Goal: Transaction & Acquisition: Purchase product/service

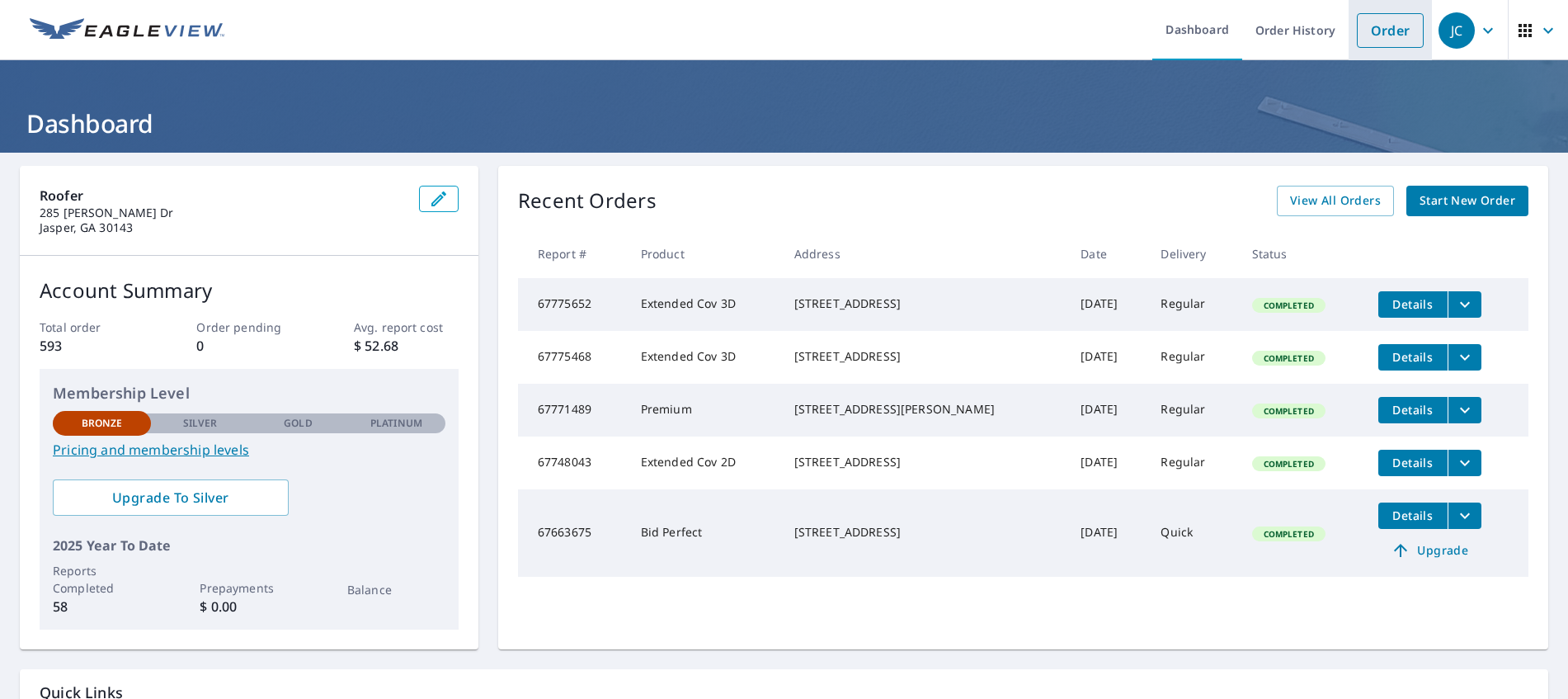
click at [1359, 37] on link "Order" at bounding box center [1390, 31] width 67 height 35
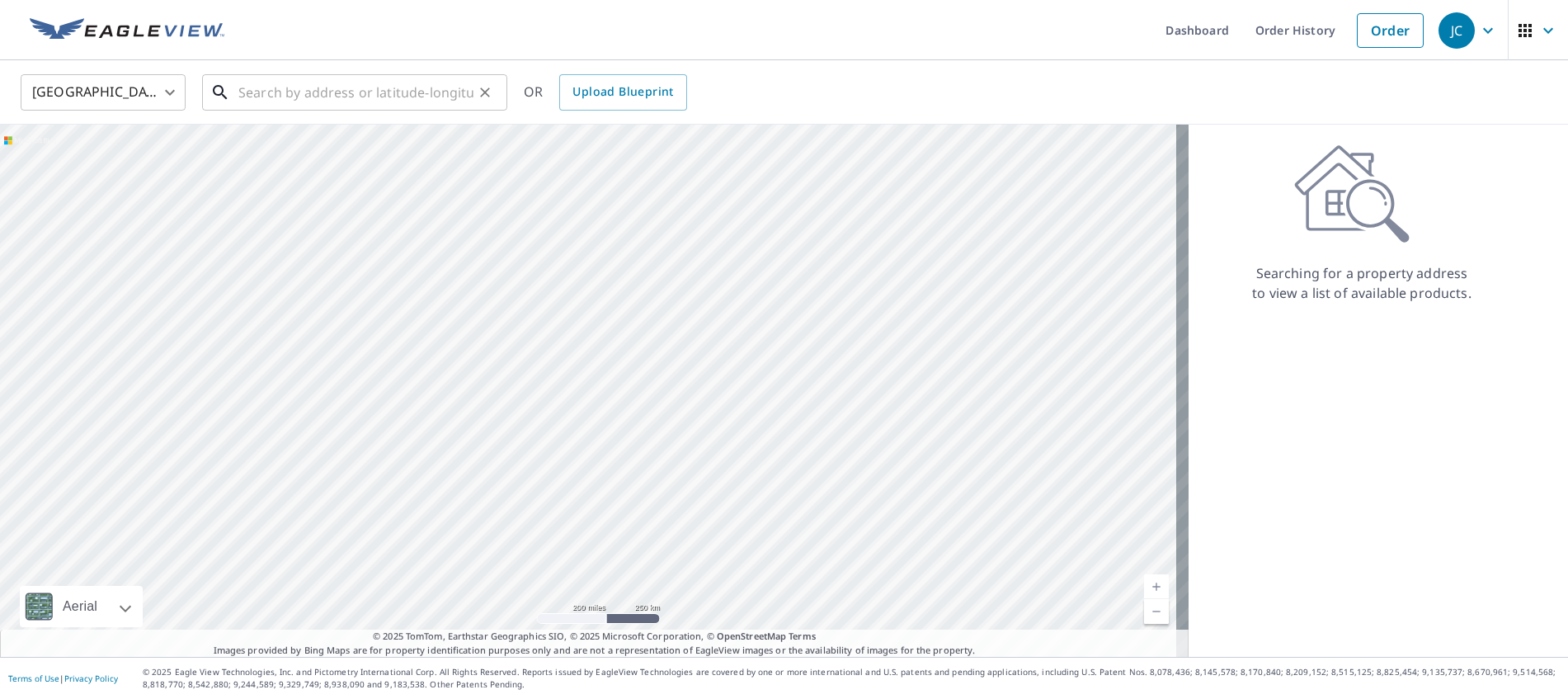
click at [373, 95] on input "text" at bounding box center [356, 92] width 235 height 46
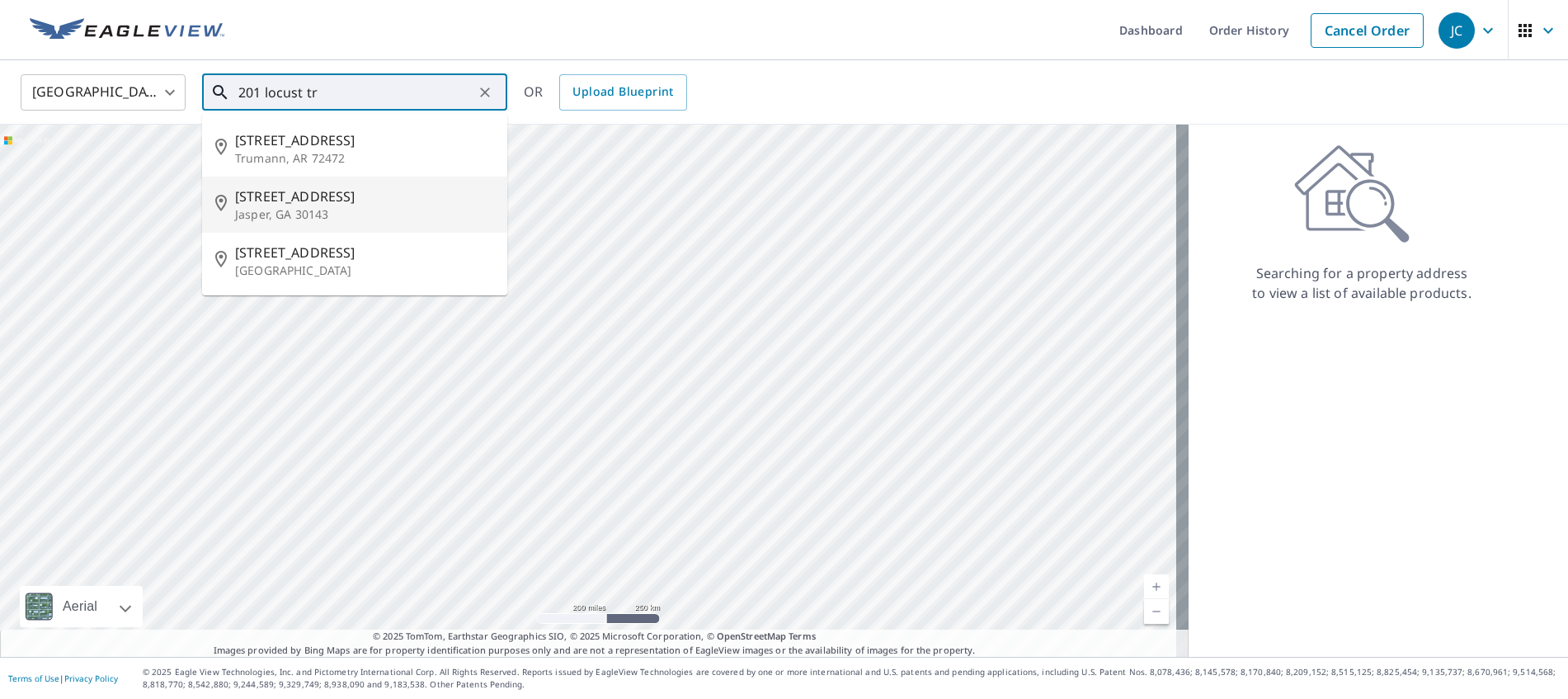
click at [278, 200] on span "[STREET_ADDRESS]" at bounding box center [364, 197] width 259 height 20
type input "[STREET_ADDRESS]"
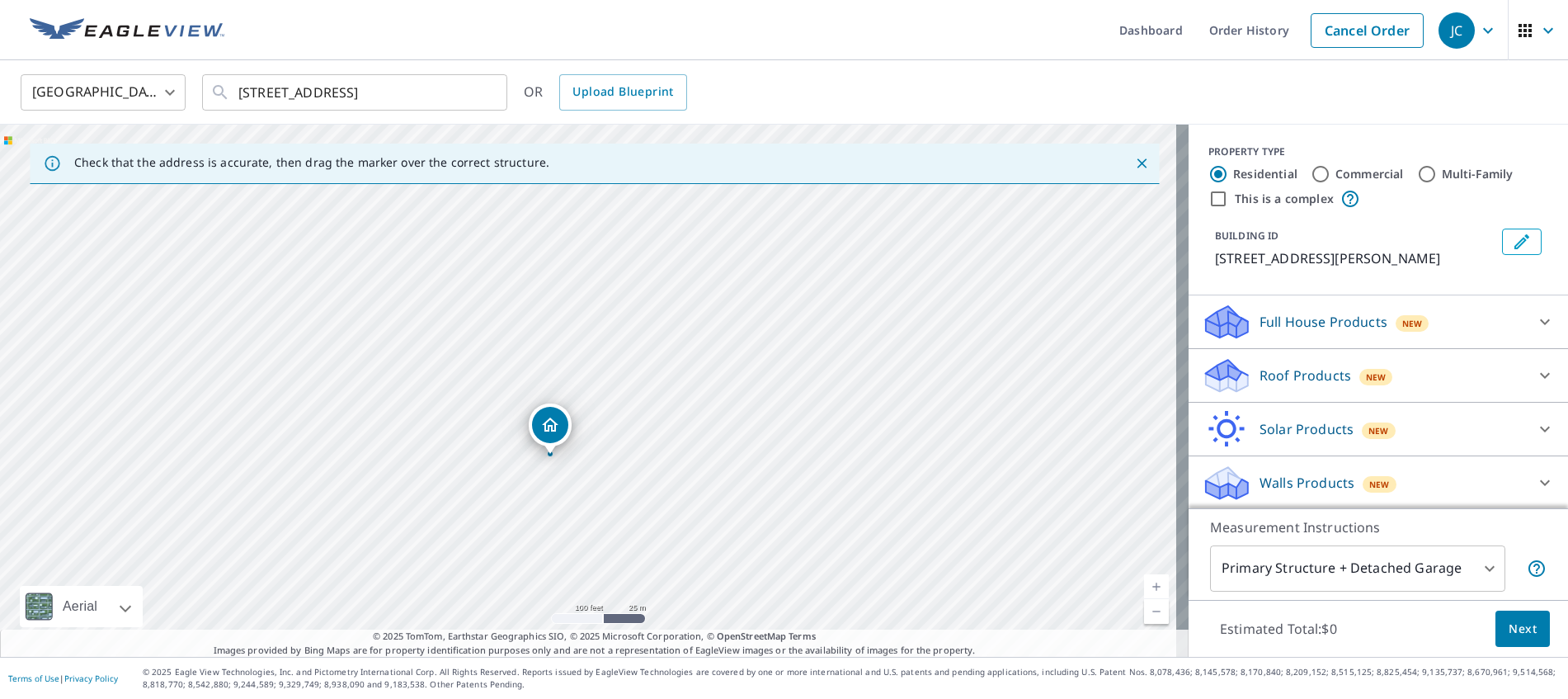
drag, startPoint x: 684, startPoint y: 370, endPoint x: 704, endPoint y: 358, distance: 23.3
click at [704, 358] on div "[STREET_ADDRESS]" at bounding box center [594, 390] width 1189 height 532
drag, startPoint x: 549, startPoint y: 461, endPoint x: 503, endPoint y: 370, distance: 102.0
click at [1273, 385] on p "Roof Products" at bounding box center [1305, 375] width 92 height 20
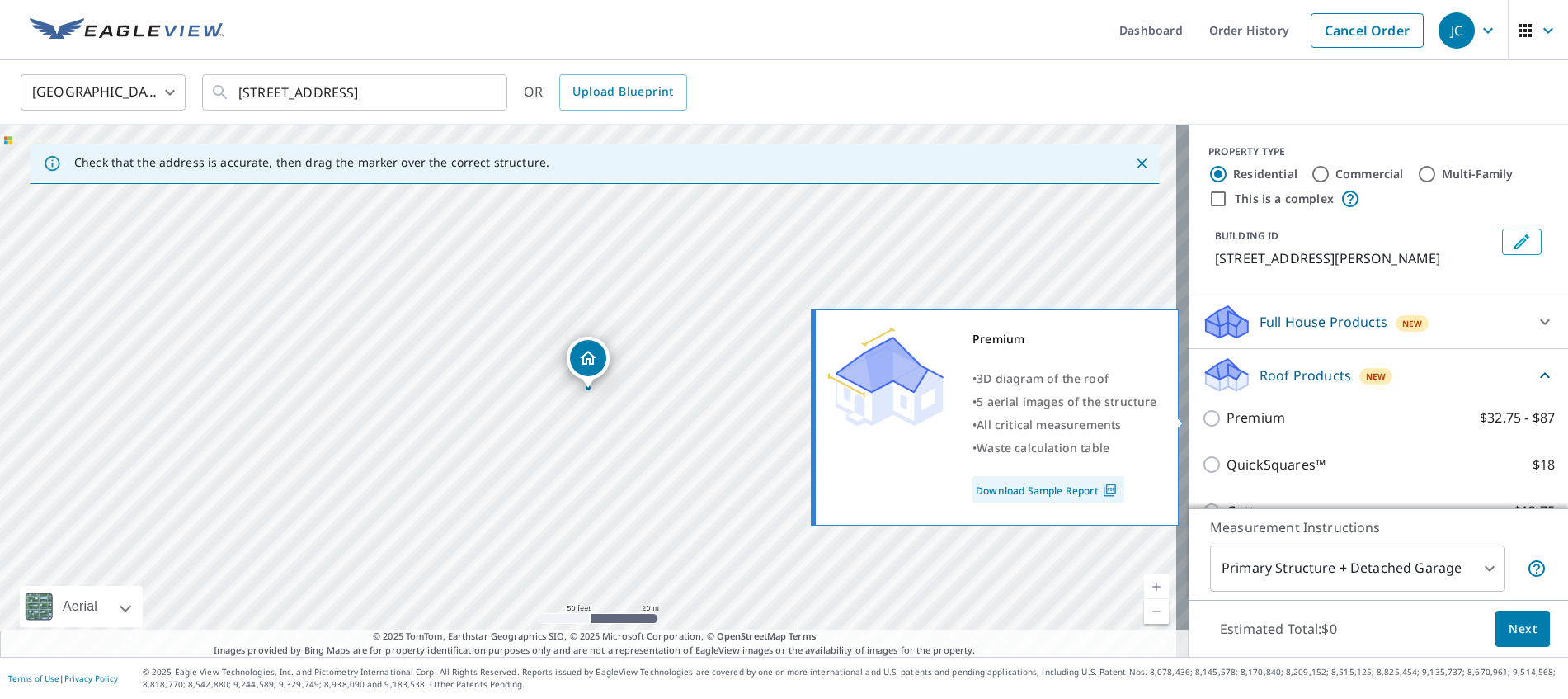
click at [1201, 419] on input "Premium $32.75 - $87" at bounding box center [1214, 419] width 25 height 20
checkbox input "true"
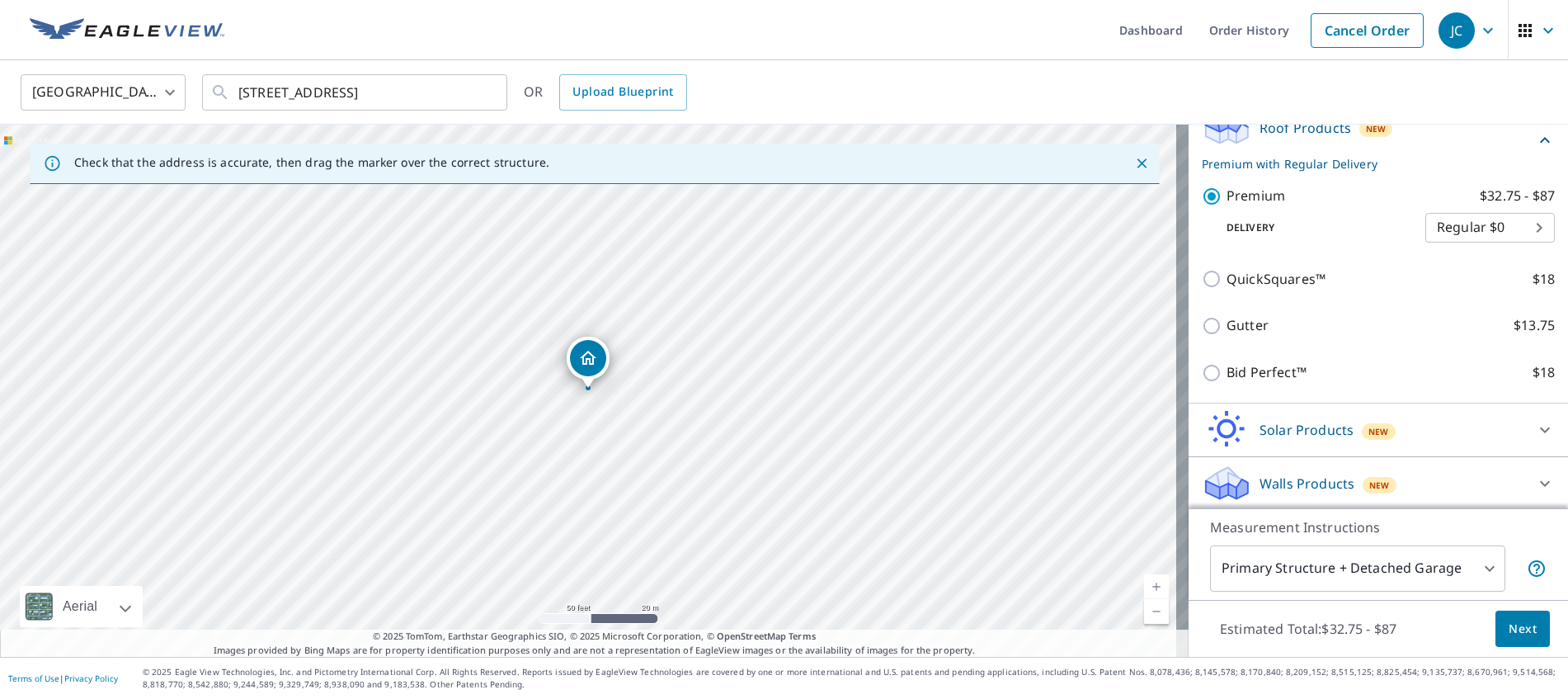
scroll to position [250, 0]
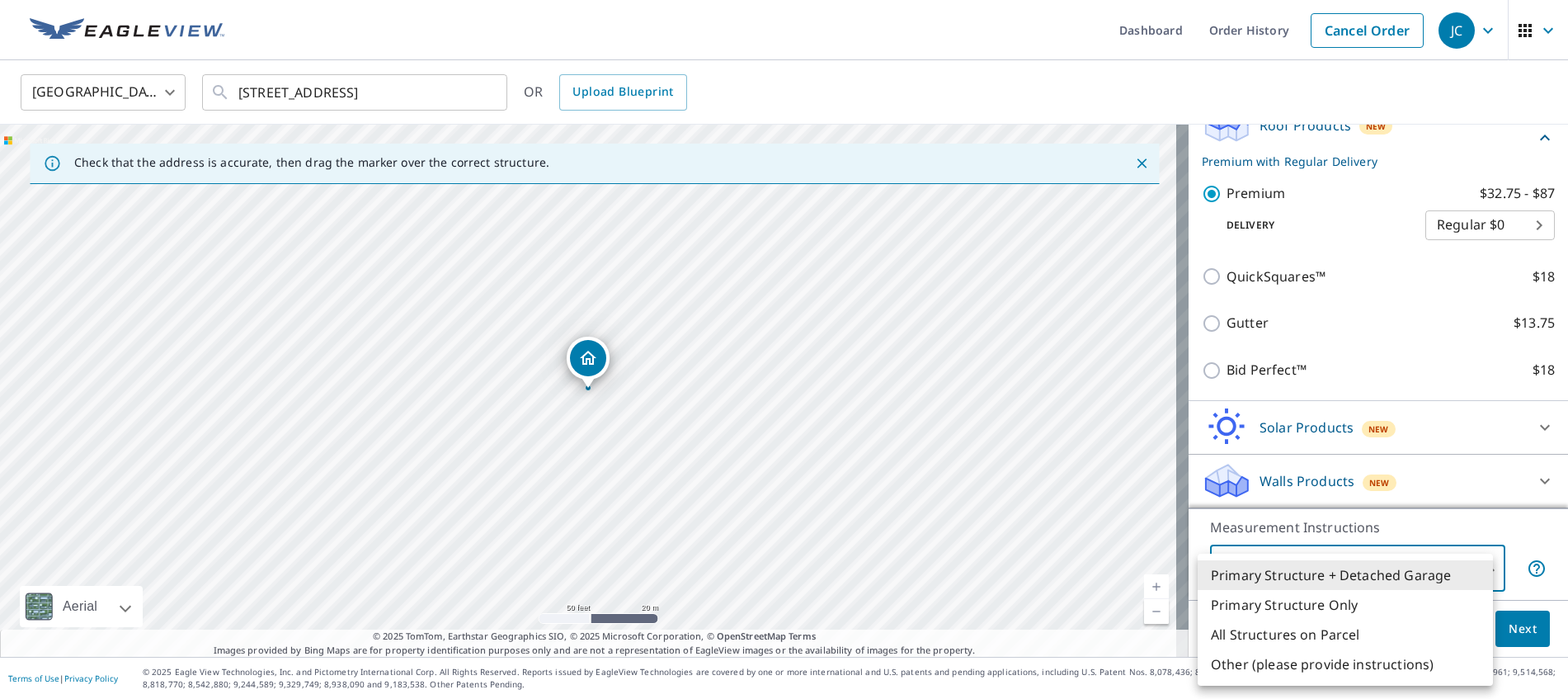
click at [1447, 571] on body "JC JC Dashboard Order History Cancel Order JC [GEOGRAPHIC_DATA] US ​ [STREET_AD…" at bounding box center [784, 350] width 1568 height 699
click at [1366, 600] on li "Primary Structure Only" at bounding box center [1345, 605] width 295 height 30
type input "2"
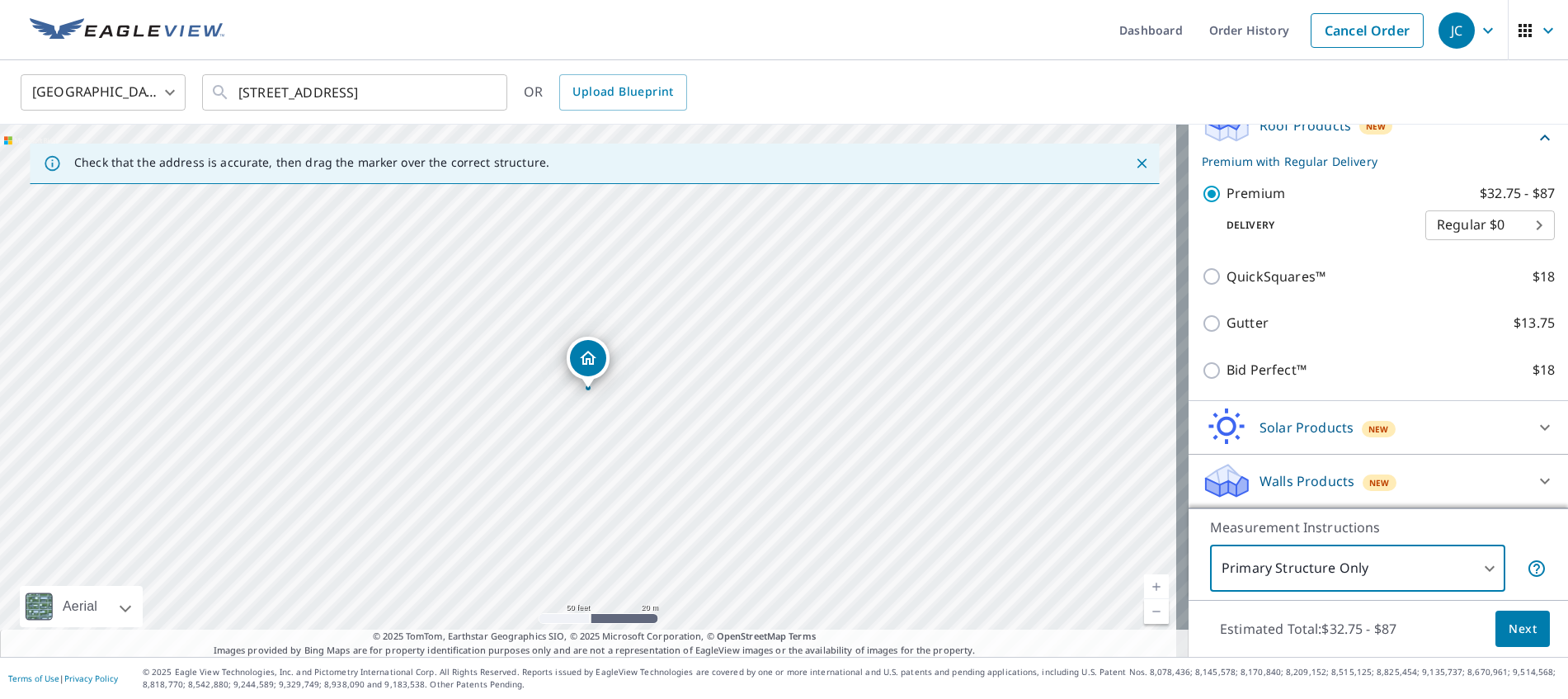
click at [1510, 630] on span "Next" at bounding box center [1522, 629] width 28 height 21
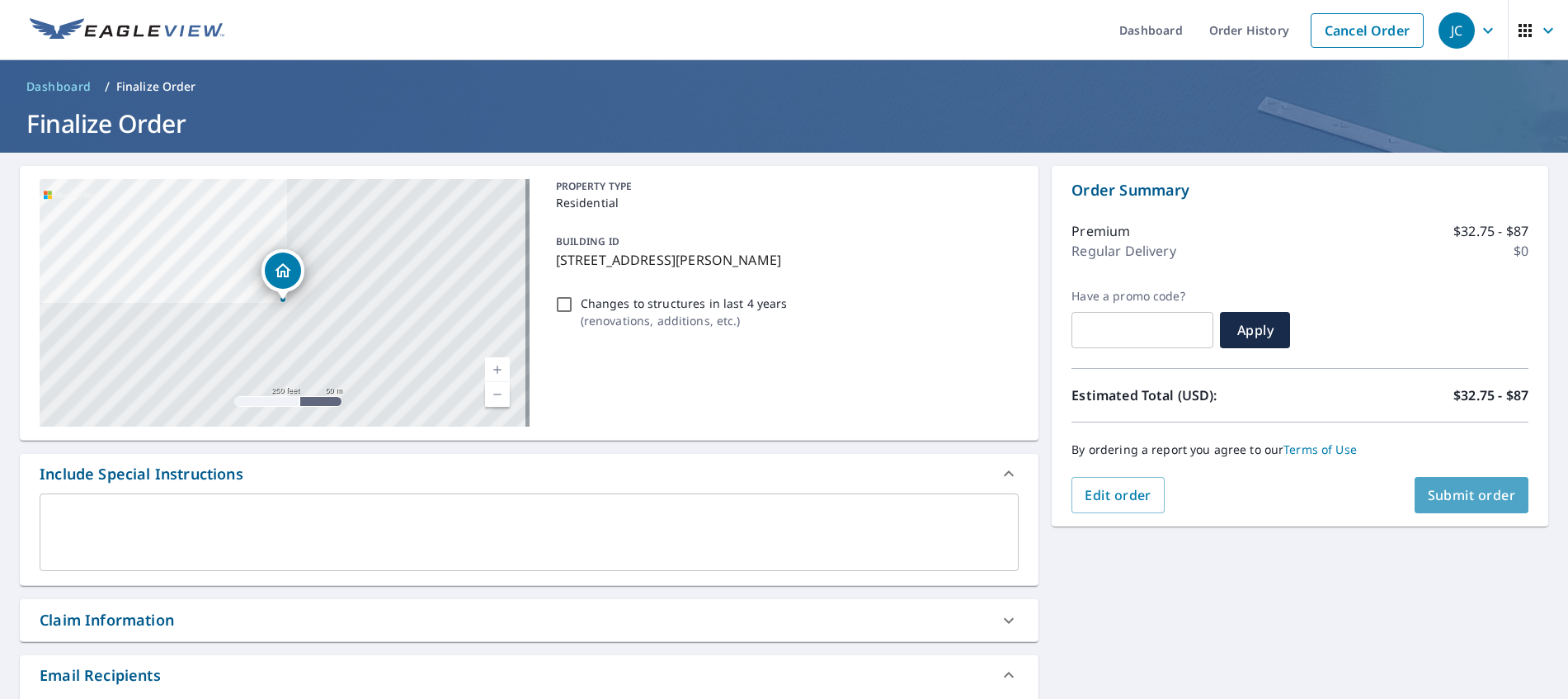
click at [1443, 495] on span "Submit order" at bounding box center [1471, 495] width 88 height 18
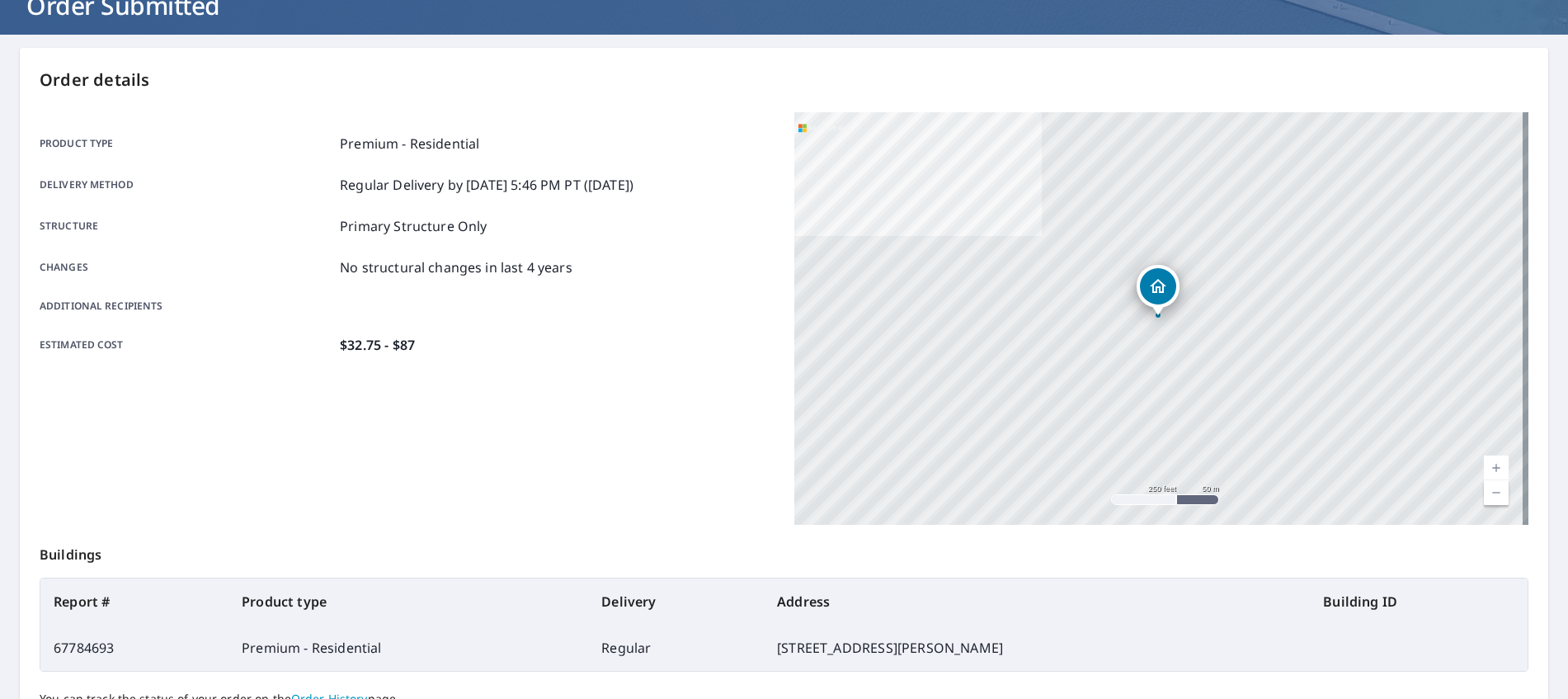
scroll to position [272, 0]
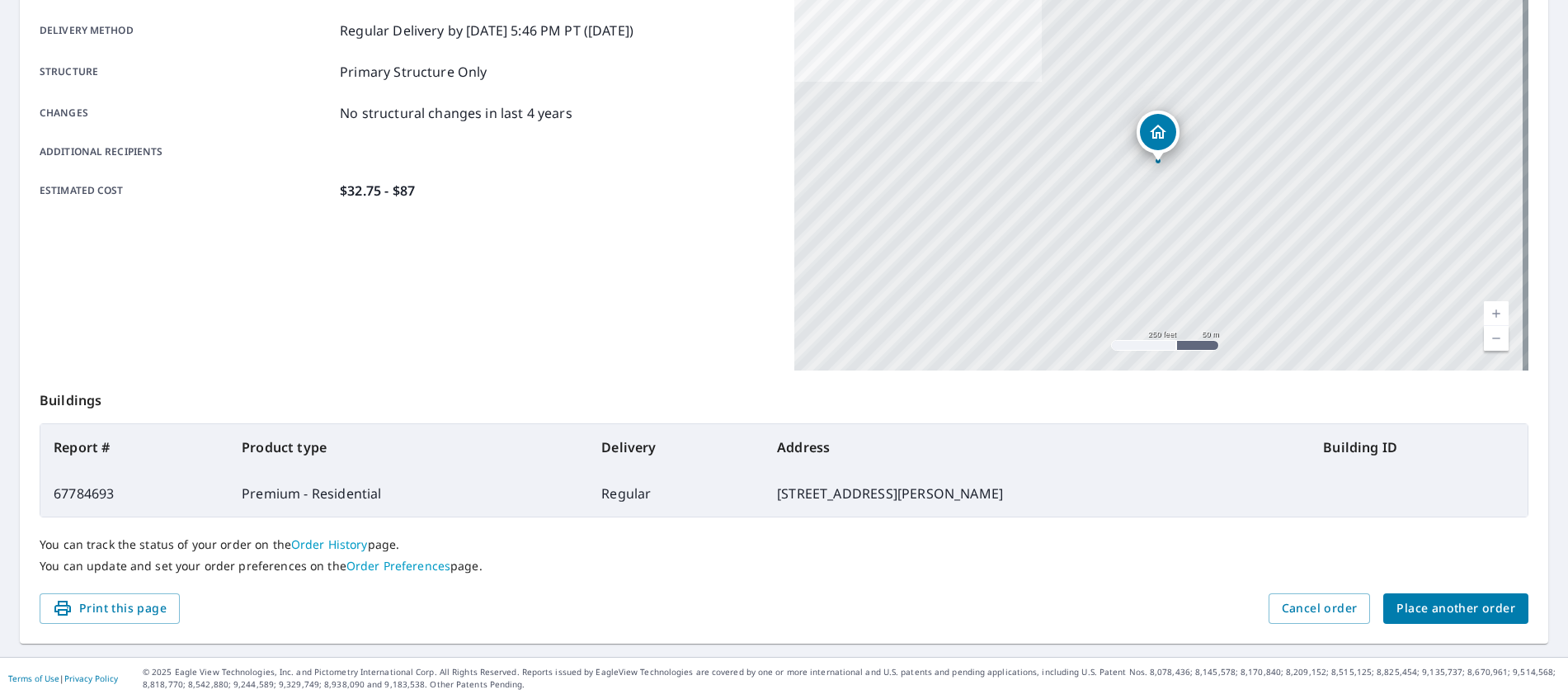
click at [335, 541] on link "Order History" at bounding box center [329, 544] width 77 height 16
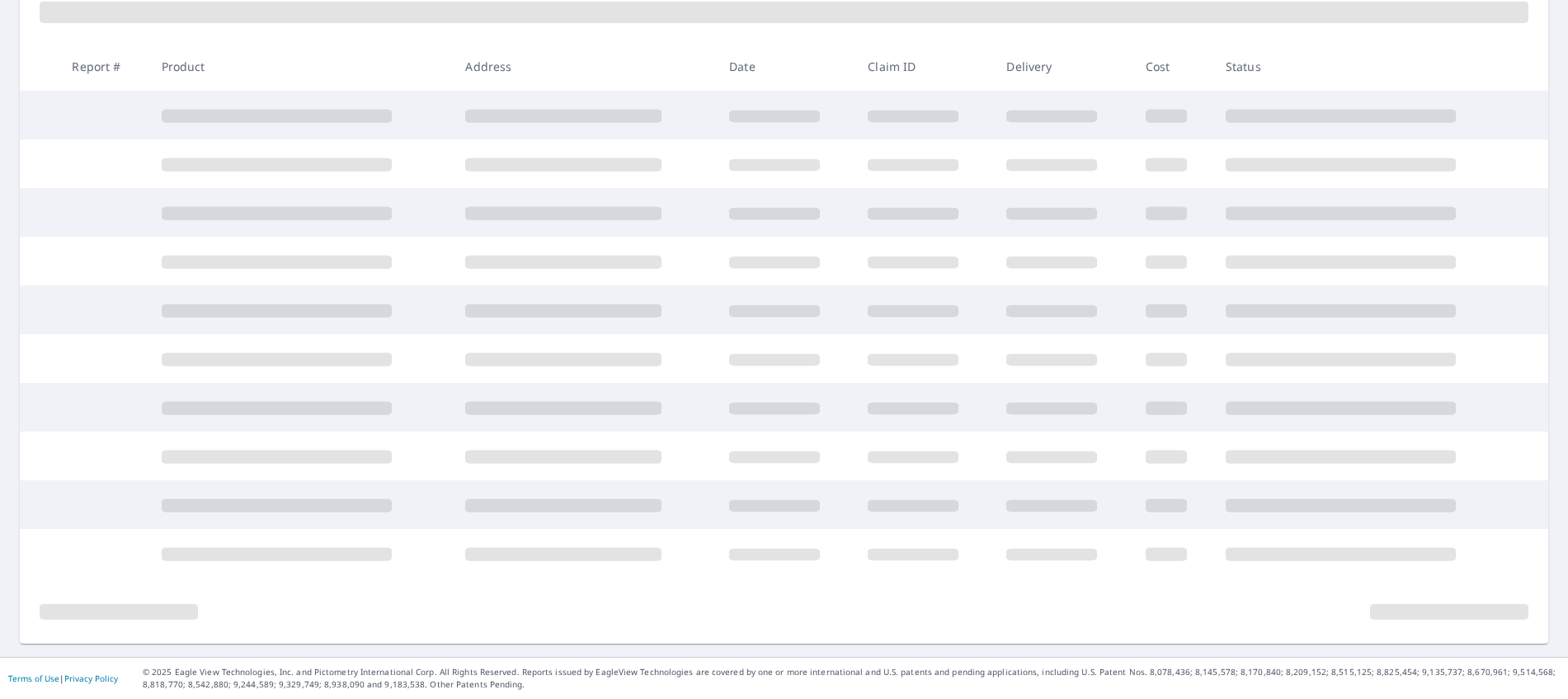
scroll to position [257, 0]
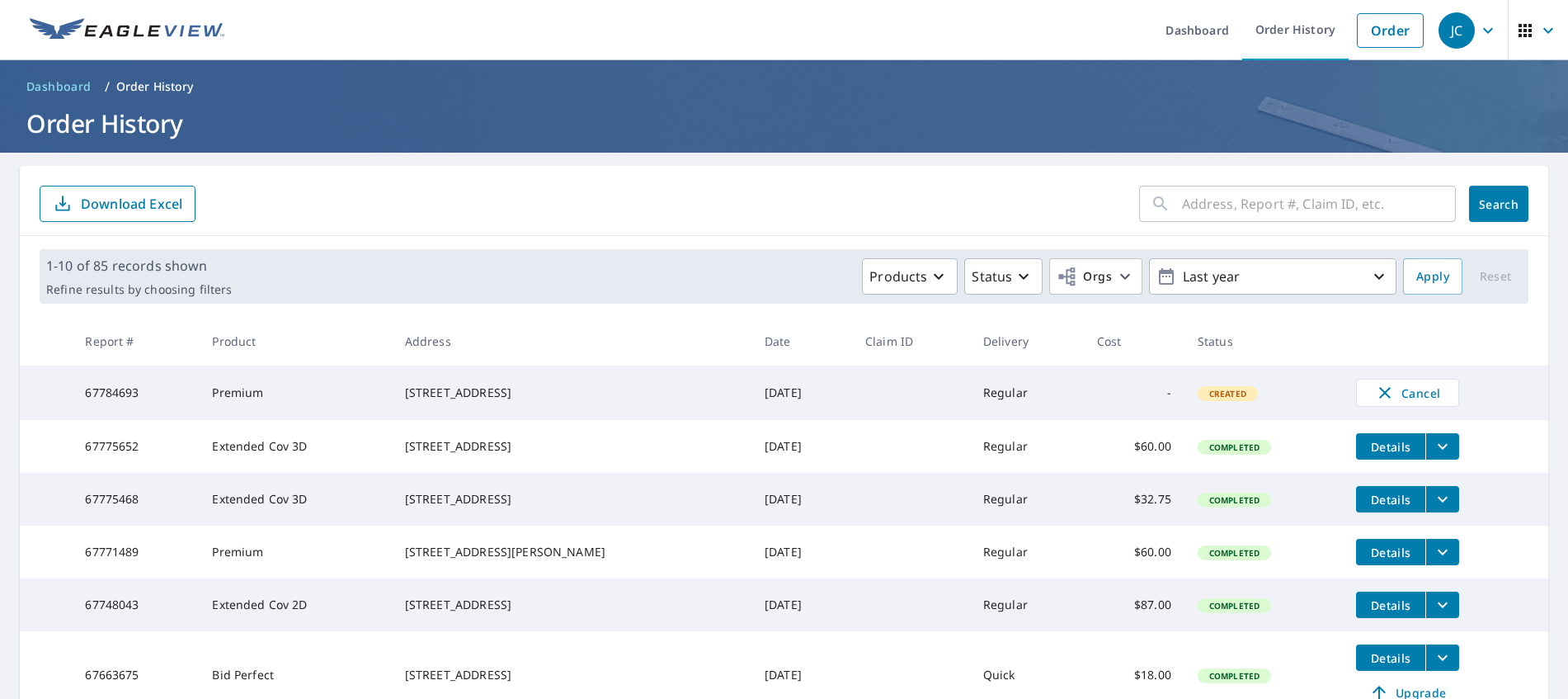
click at [1386, 507] on span "Details" at bounding box center [1390, 500] width 49 height 16
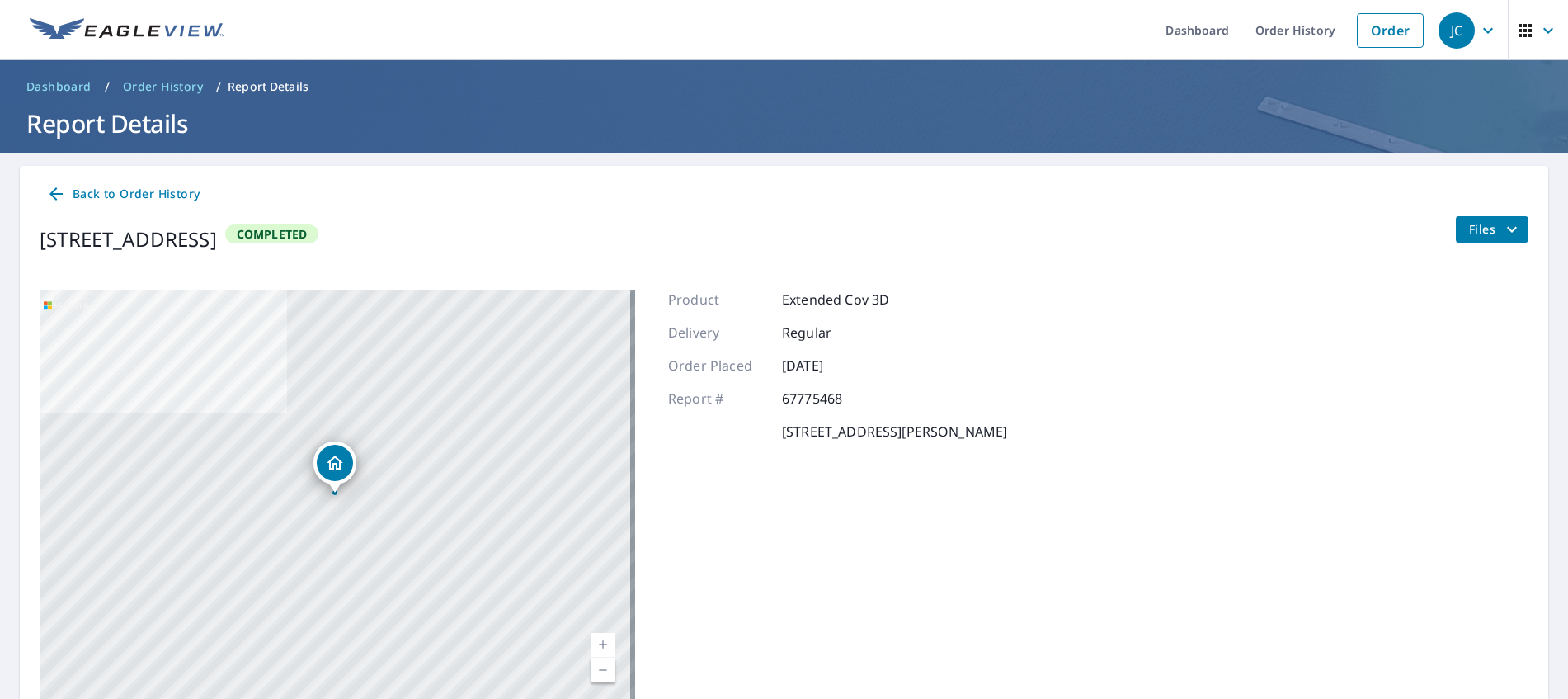
click at [1503, 229] on icon "filesDropdownBtn-67775468" at bounding box center [1511, 229] width 20 height 20
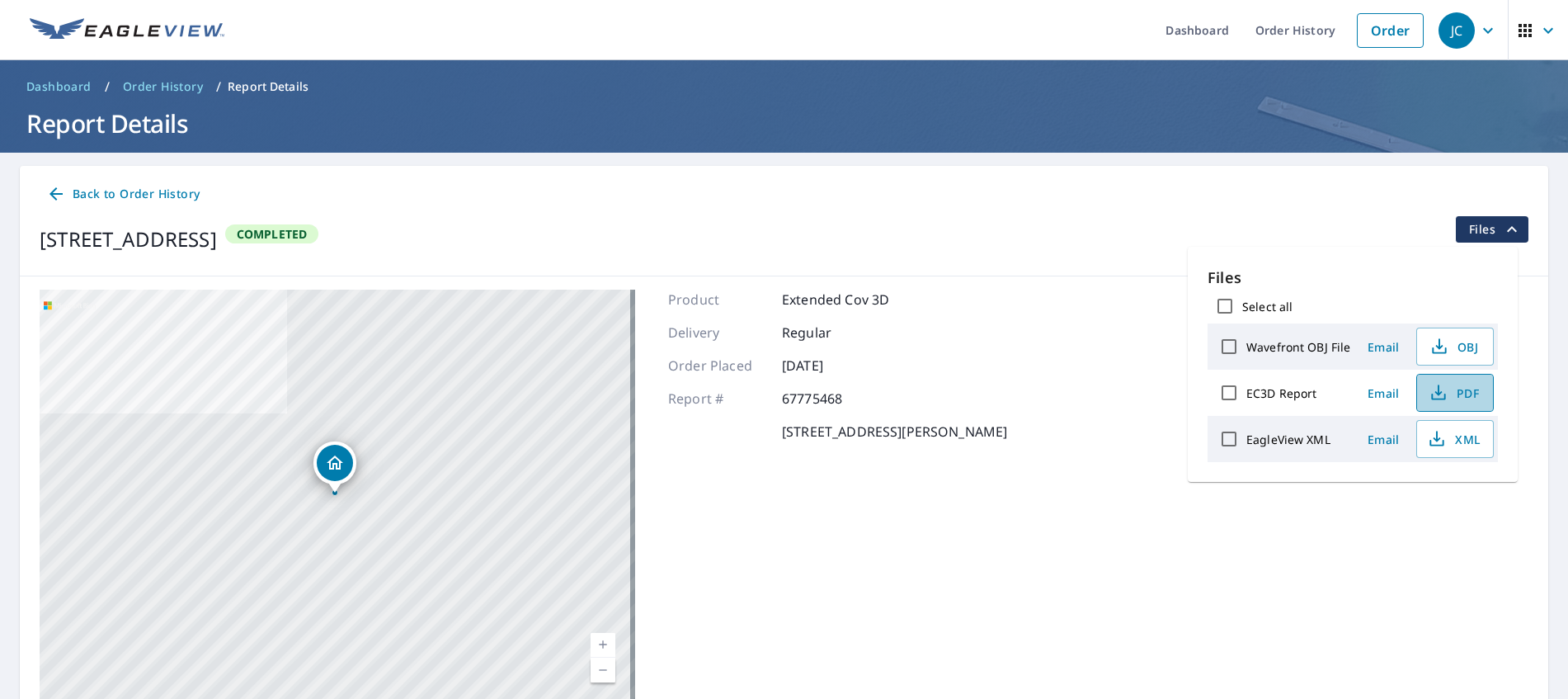
click at [1455, 393] on span "PDF" at bounding box center [1452, 393] width 53 height 20
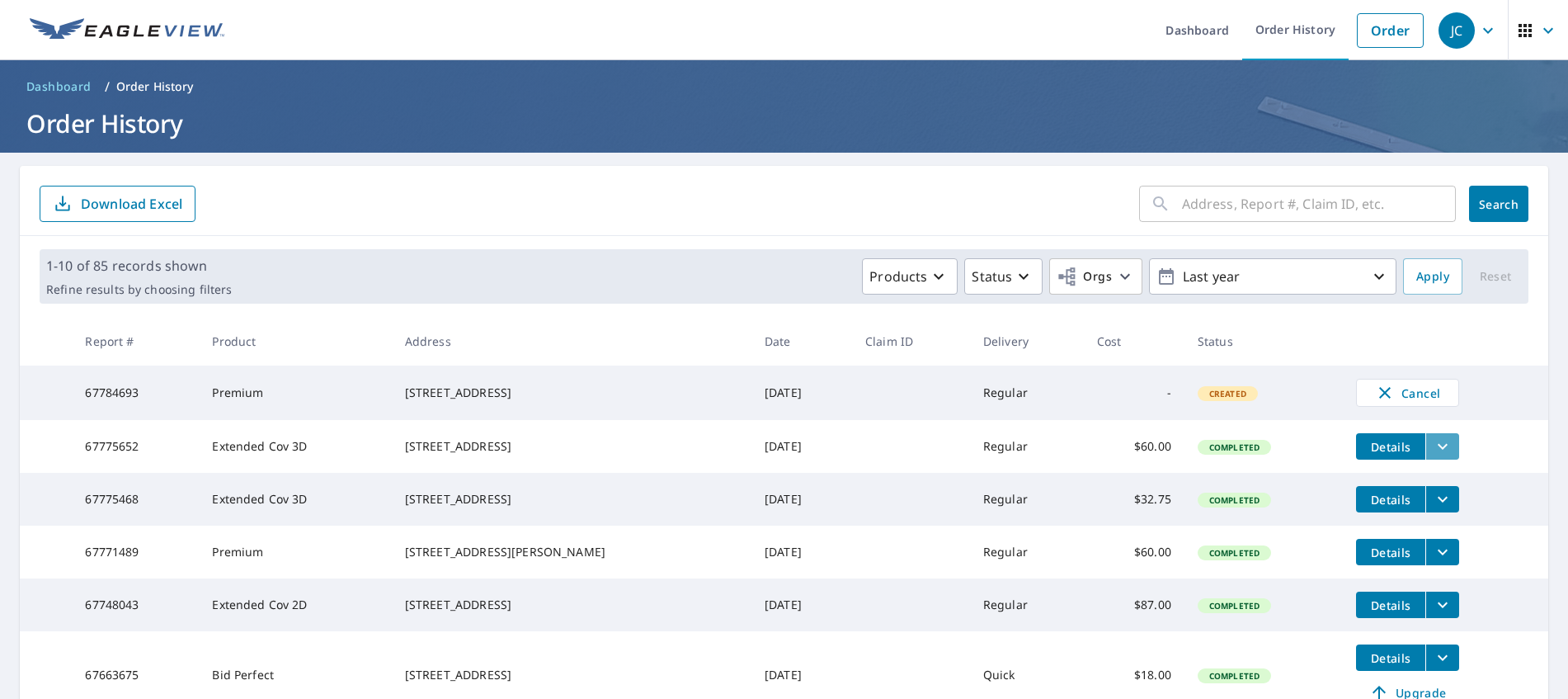
click at [1437, 450] on icon "filesDropdownBtn-67775652" at bounding box center [1442, 446] width 10 height 6
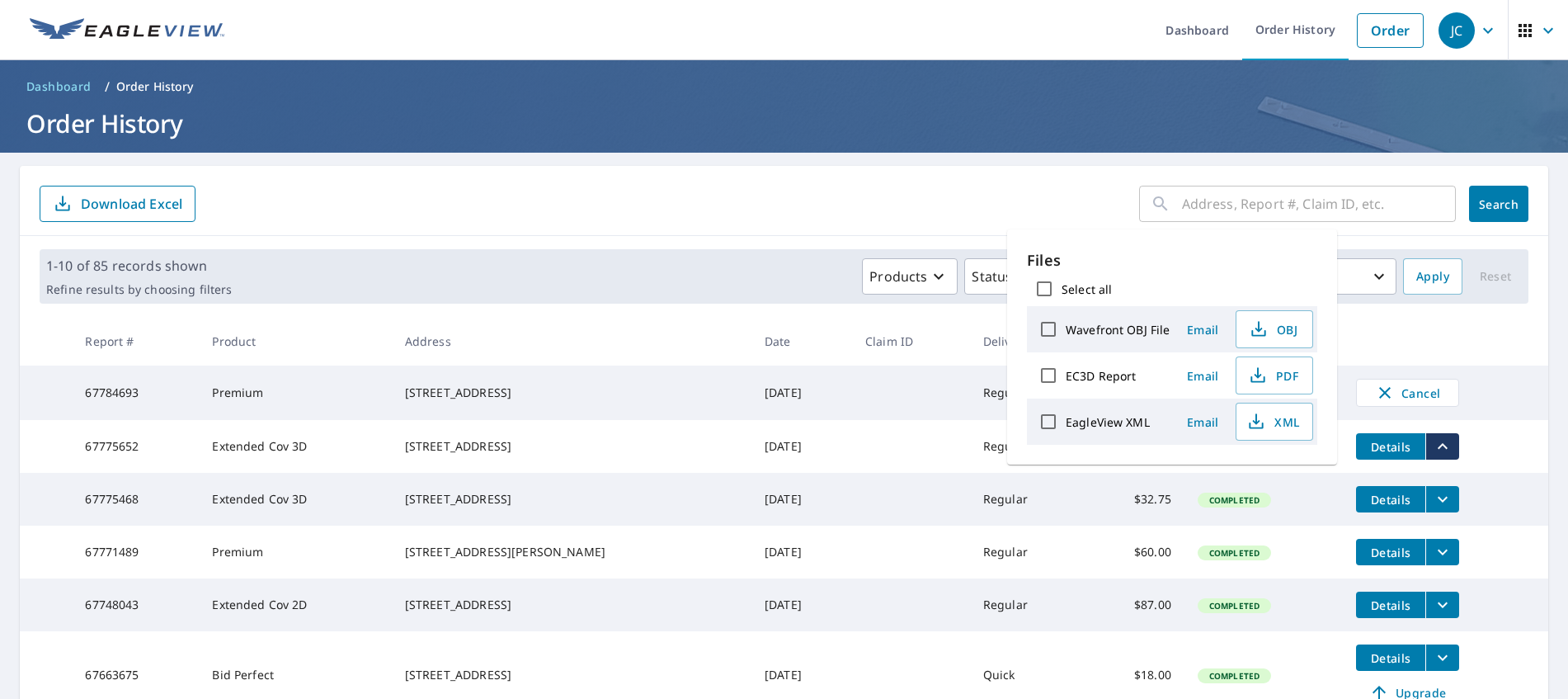
click at [1100, 375] on label "EC3D Report" at bounding box center [1100, 375] width 70 height 16
click at [1065, 375] on input "EC3D Report" at bounding box center [1049, 375] width 35 height 35
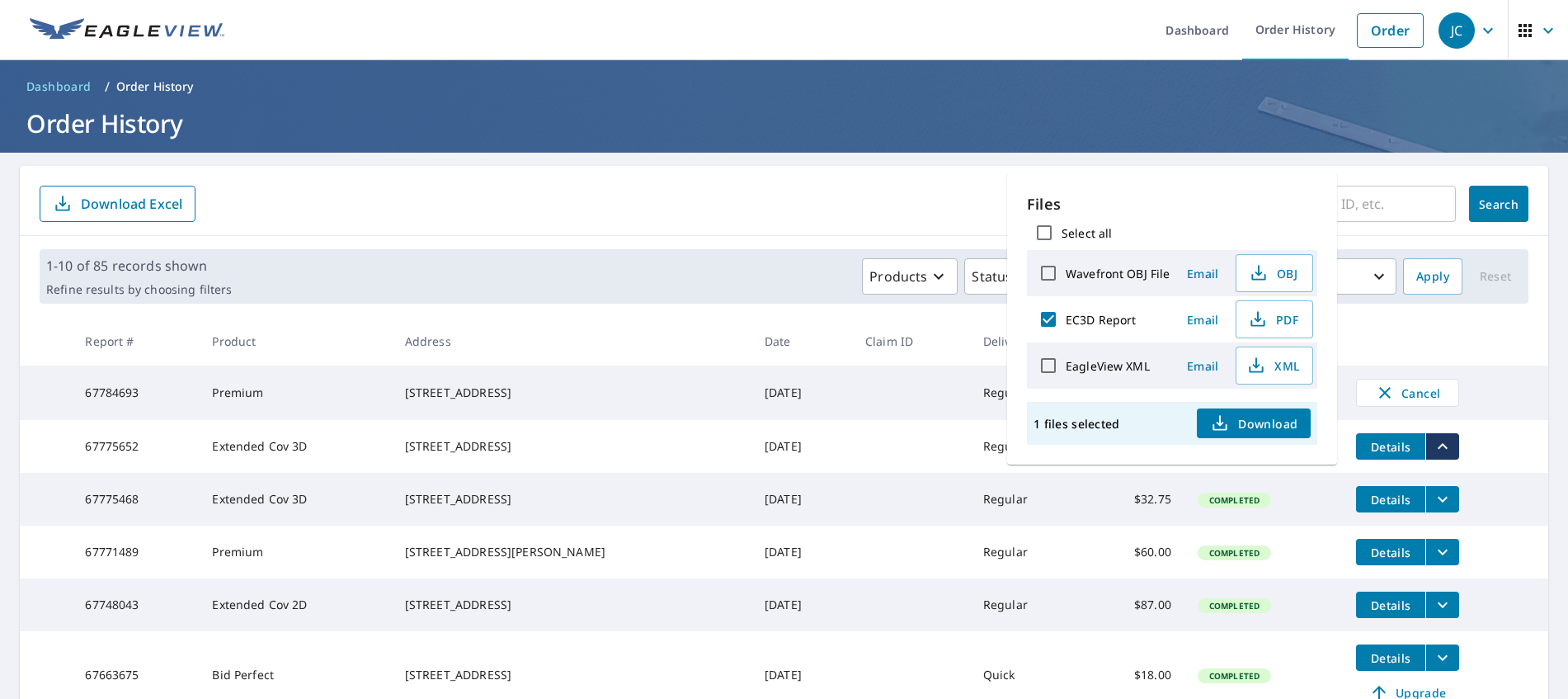
click at [1052, 317] on input "EC3D Report" at bounding box center [1049, 319] width 35 height 35
checkbox input "false"
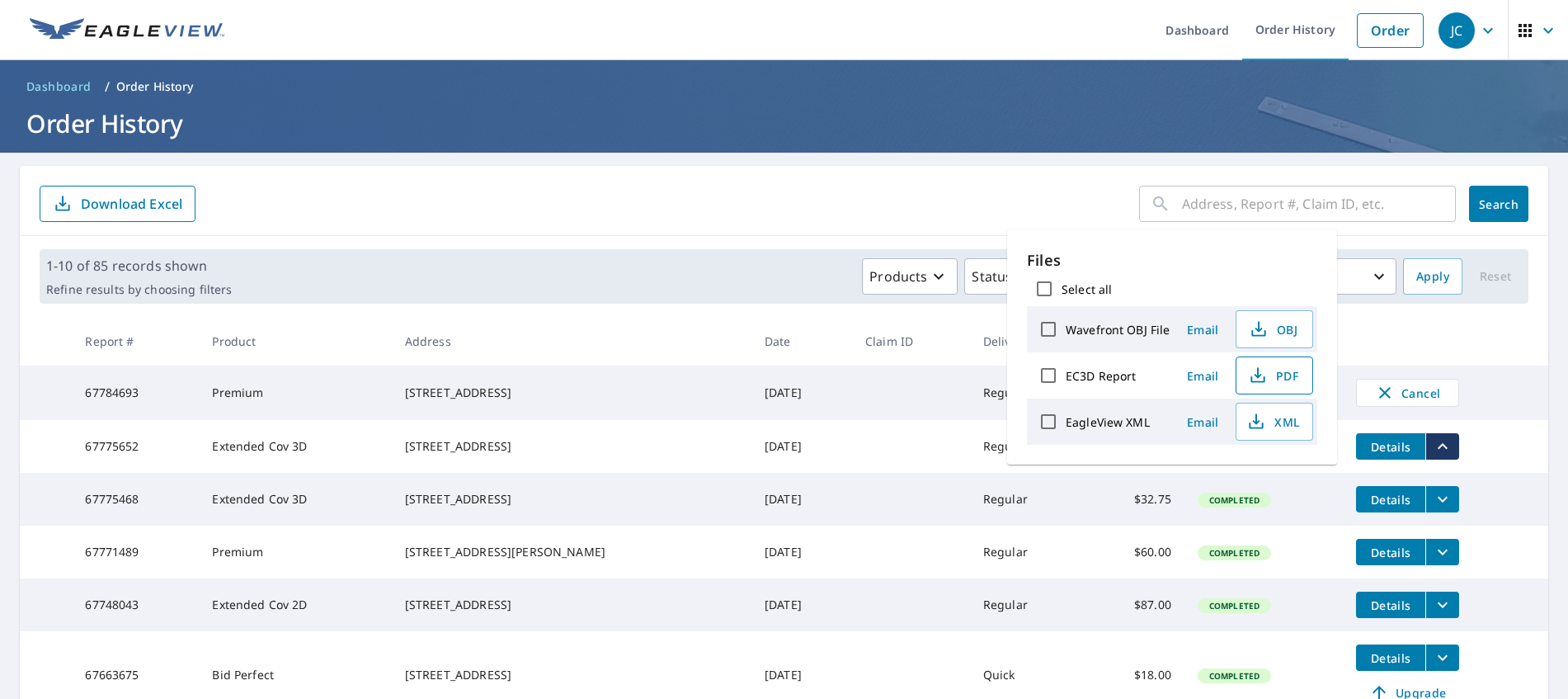
click at [1293, 379] on span "PDF" at bounding box center [1272, 375] width 53 height 20
click at [1432, 615] on icon "filesDropdownBtn-67748043" at bounding box center [1442, 605] width 20 height 20
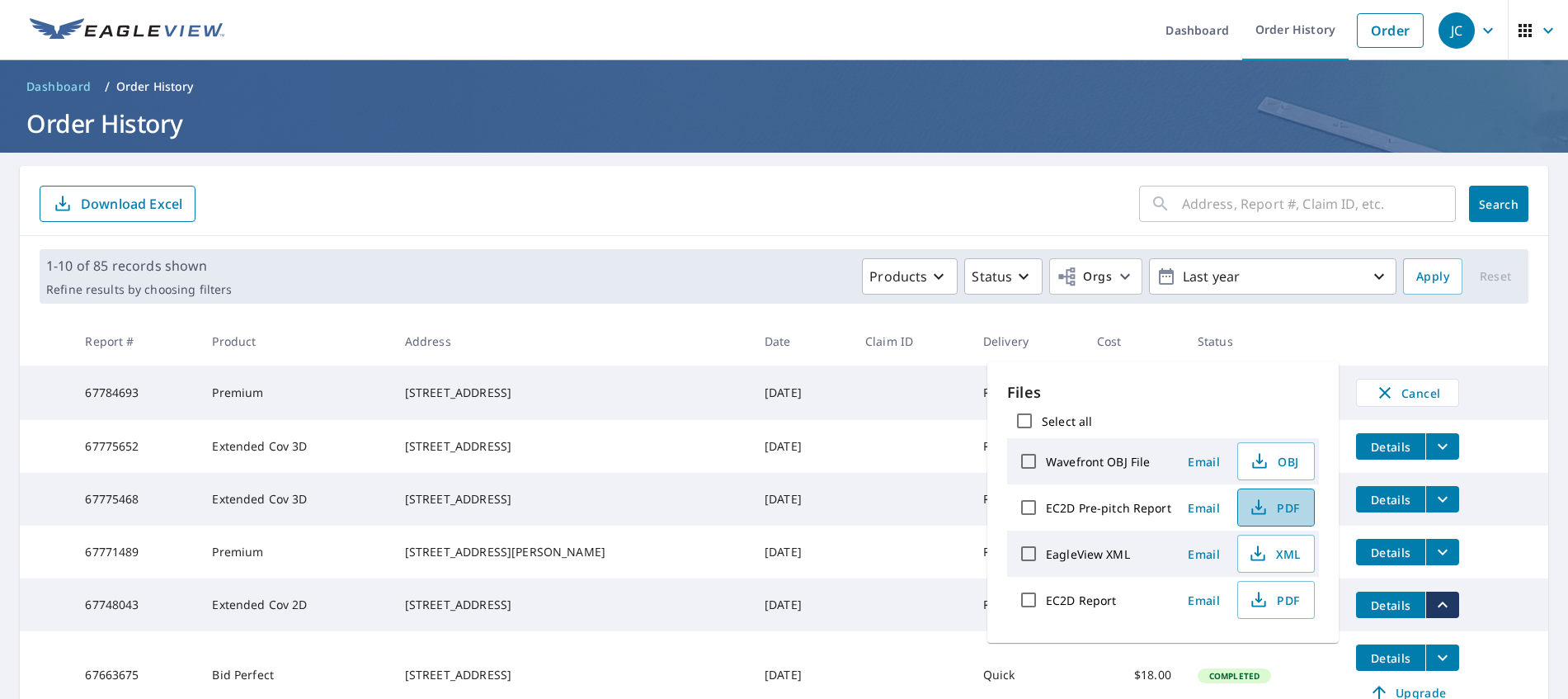
click at [1268, 509] on span "PDF" at bounding box center [1274, 508] width 53 height 20
click at [1375, 389] on icon "button" at bounding box center [1385, 393] width 20 height 20
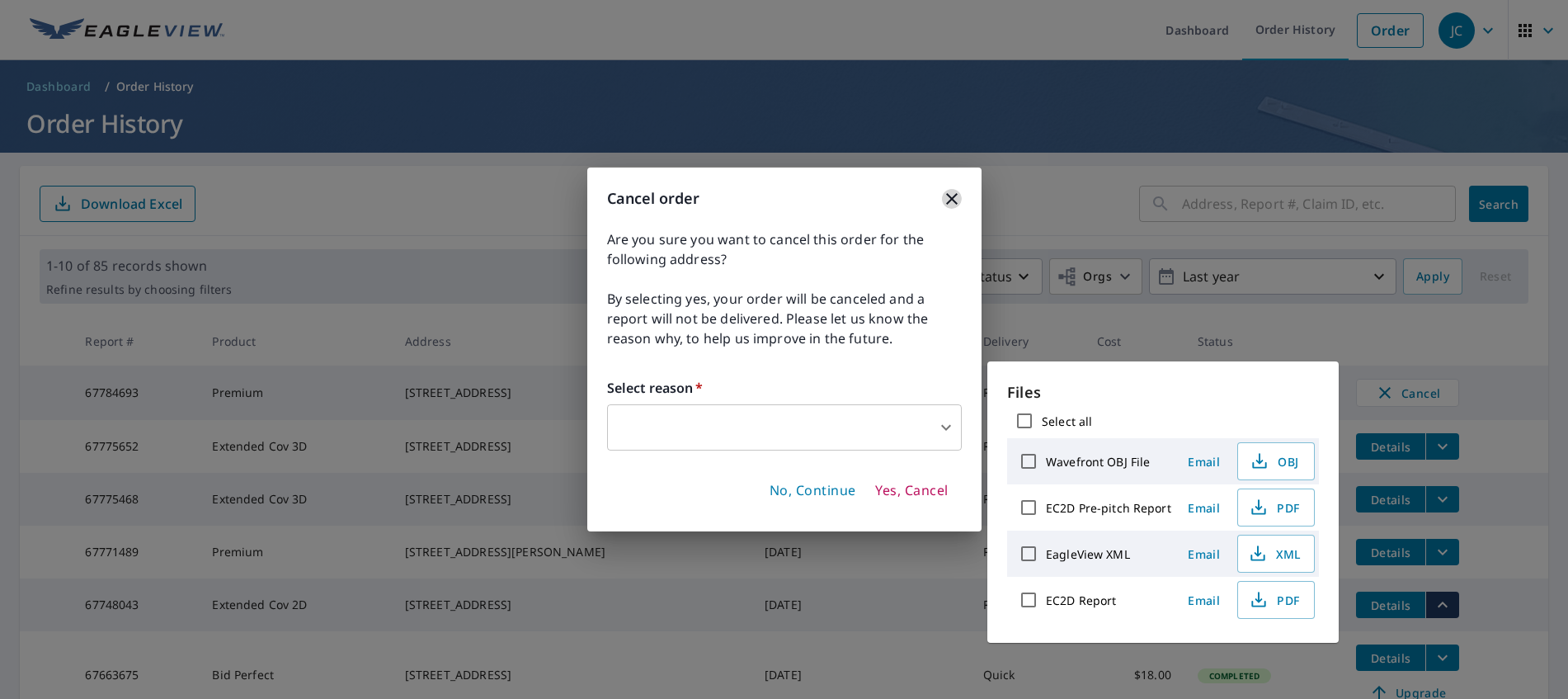
click at [946, 190] on icon "button" at bounding box center [952, 199] width 20 height 20
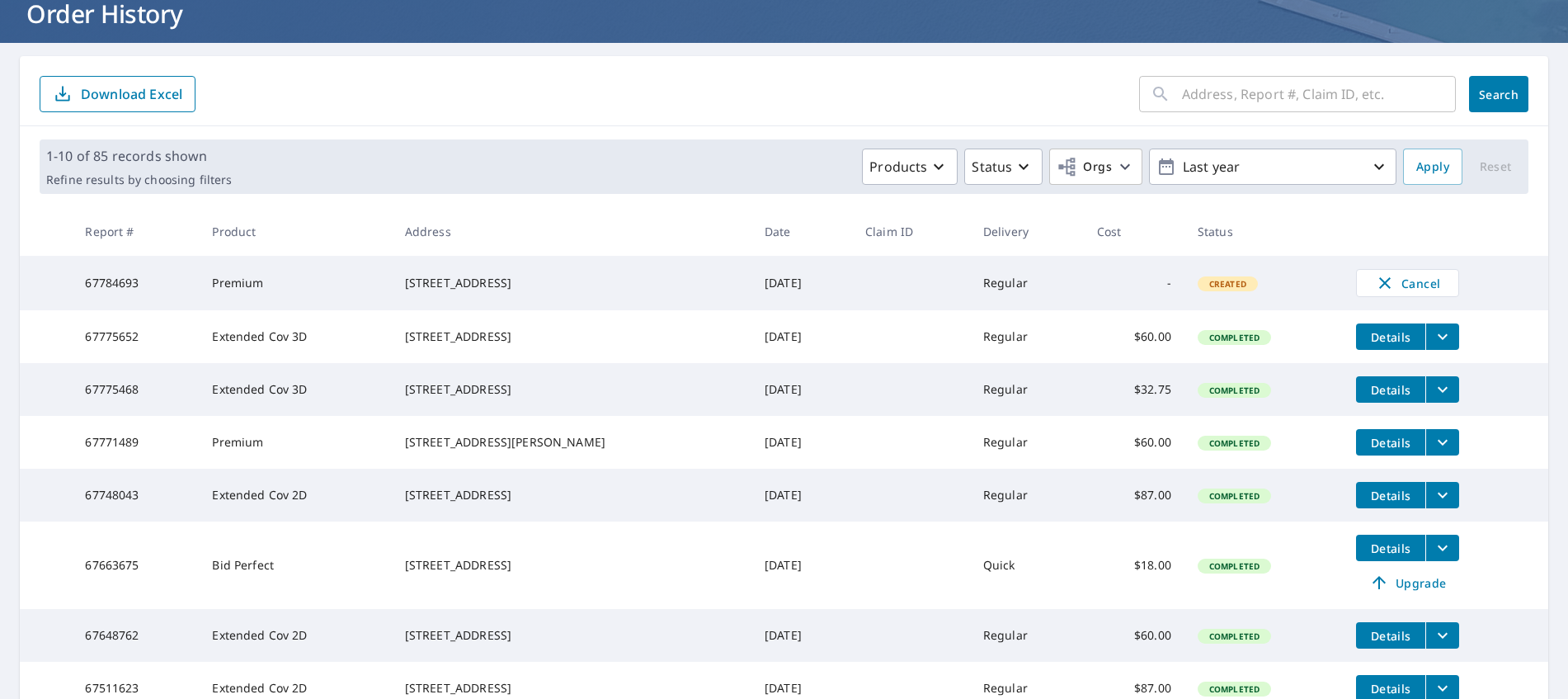
scroll to position [330, 0]
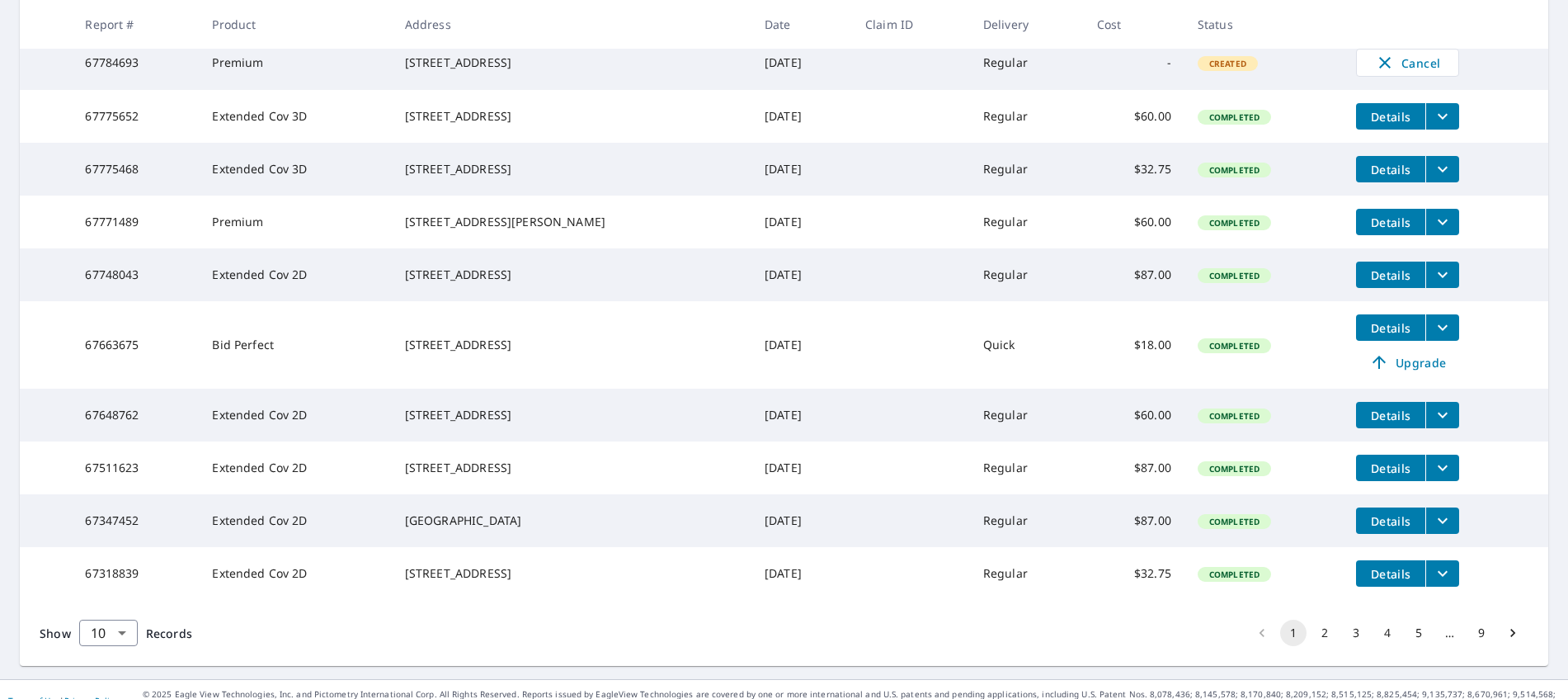
click at [1432, 478] on icon "filesDropdownBtn-67511623" at bounding box center [1442, 468] width 20 height 20
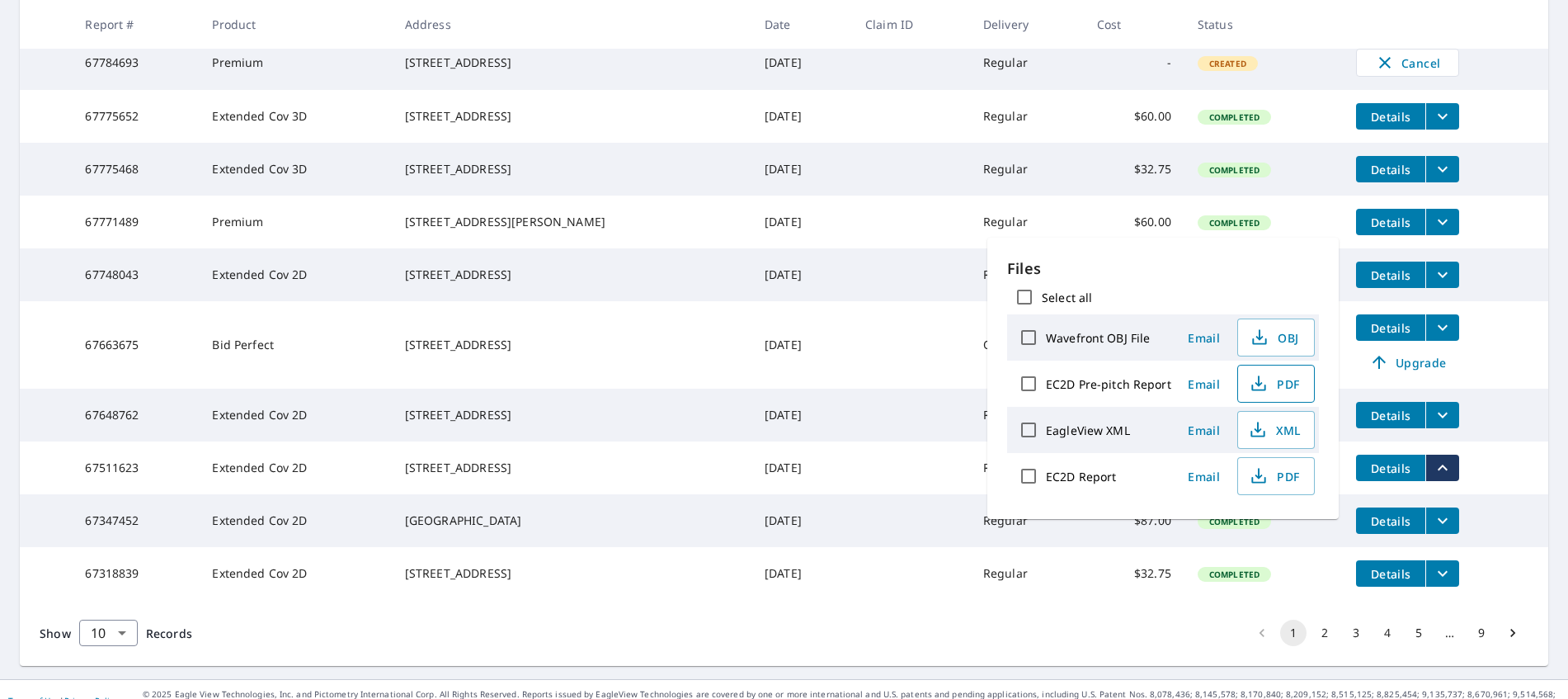
click at [1263, 374] on icon "button" at bounding box center [1259, 384] width 20 height 20
click at [803, 238] on td "[DATE]" at bounding box center [801, 221] width 101 height 53
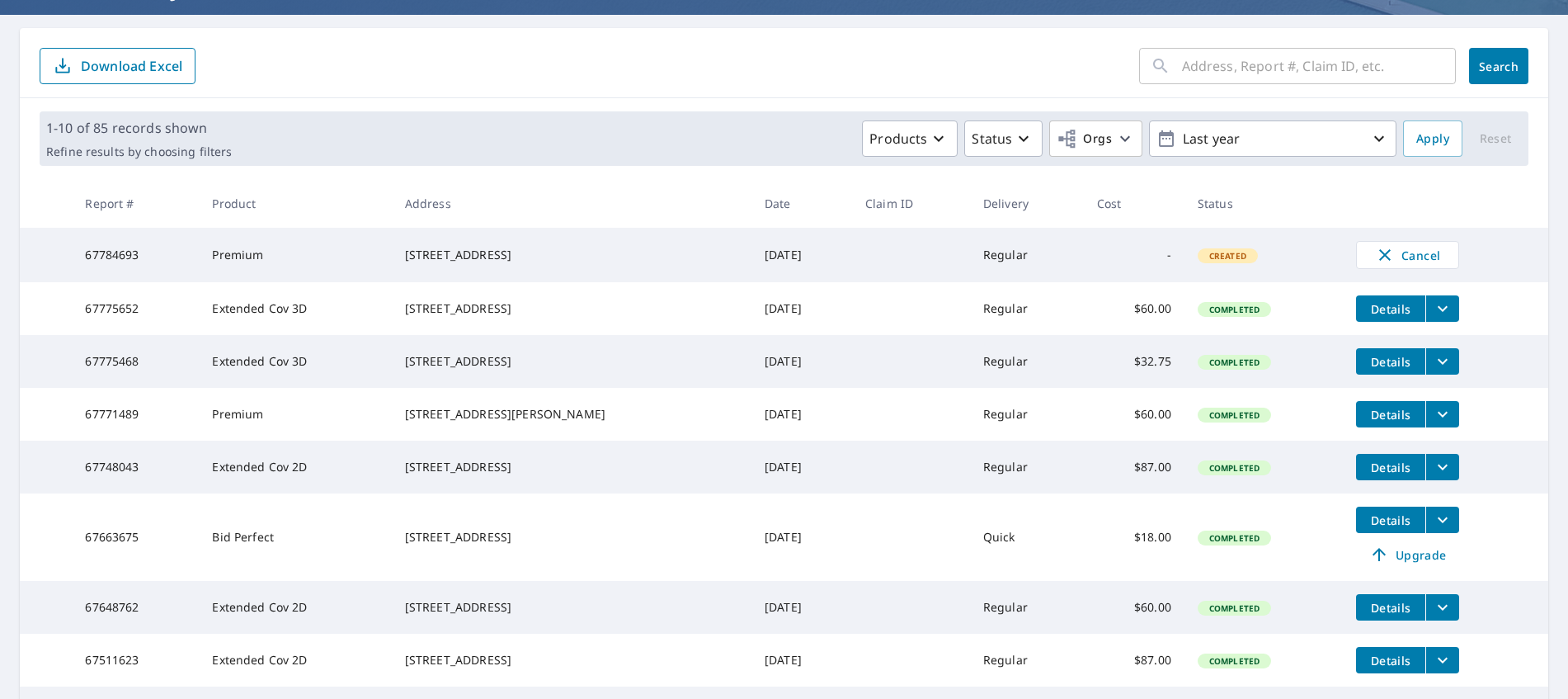
scroll to position [0, 0]
